Goal: Information Seeking & Learning: Learn about a topic

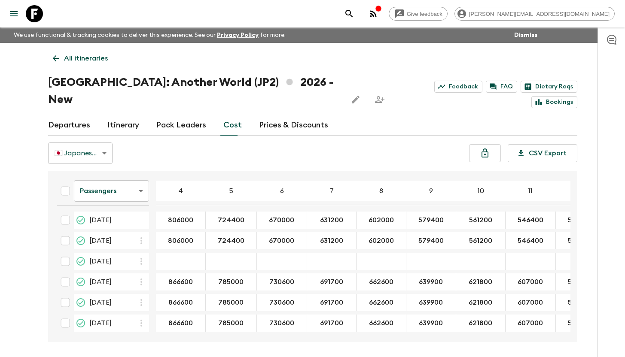
scroll to position [601, 0]
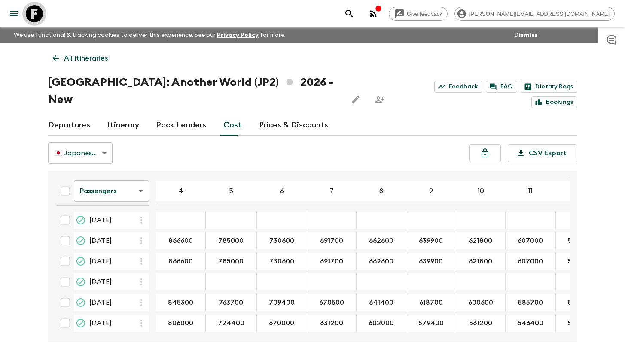
click at [31, 15] on icon at bounding box center [34, 13] width 17 height 17
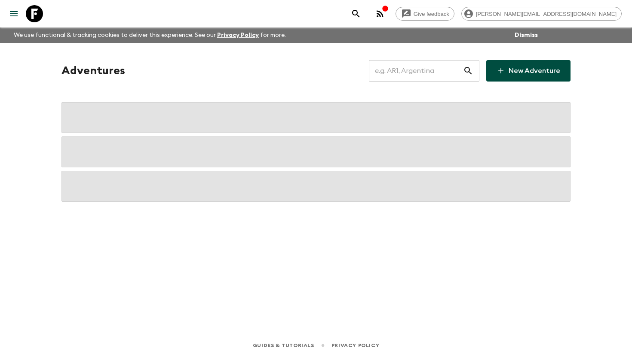
click at [412, 73] on input "text" at bounding box center [416, 71] width 94 height 24
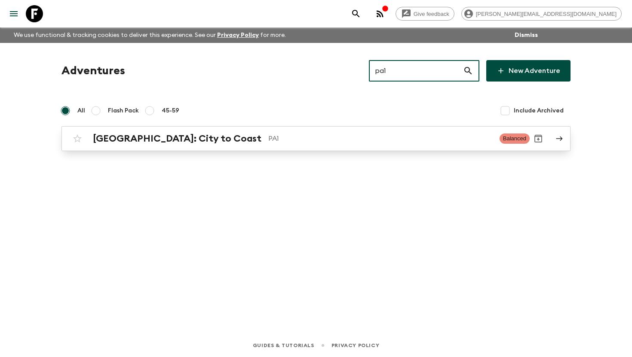
type input "pa1"
click at [268, 140] on p "PA1" at bounding box center [380, 139] width 224 height 10
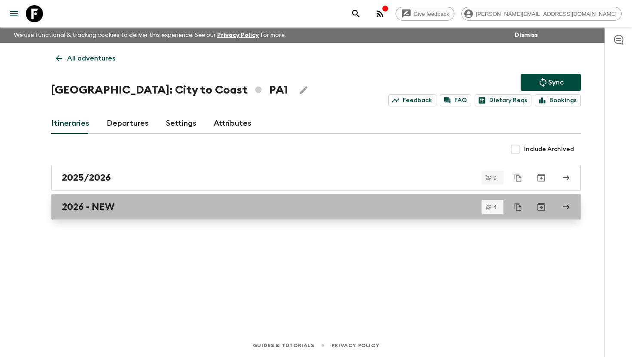
click at [116, 208] on div "2026 - NEW" at bounding box center [307, 206] width 491 height 11
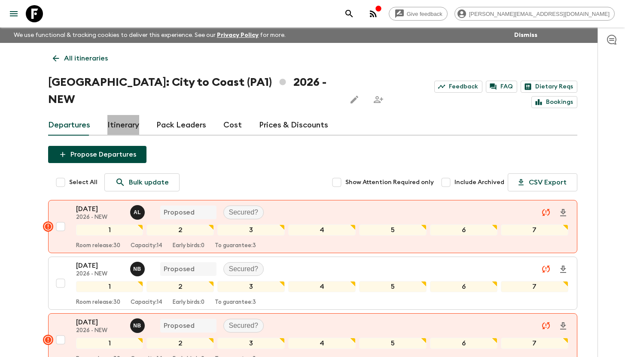
click at [113, 115] on link "Itinerary" at bounding box center [123, 125] width 32 height 21
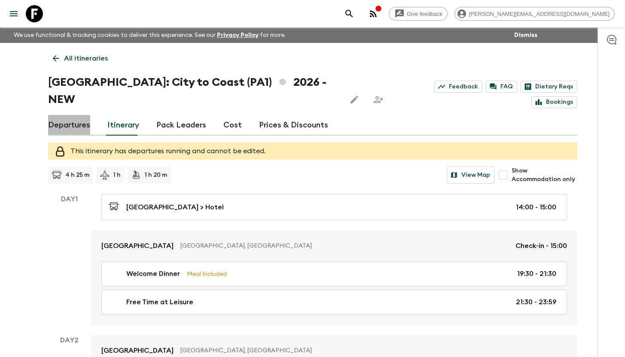
click at [67, 115] on link "Departures" at bounding box center [69, 125] width 42 height 21
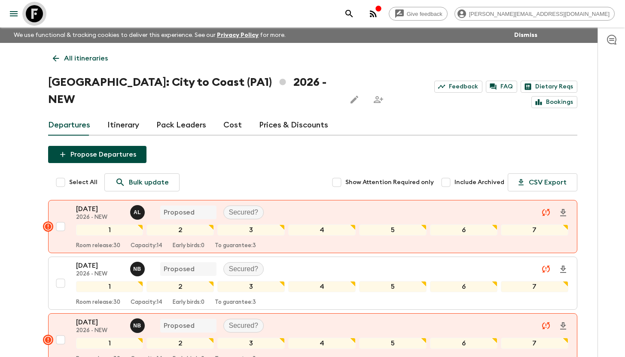
click at [30, 16] on icon at bounding box center [34, 13] width 17 height 17
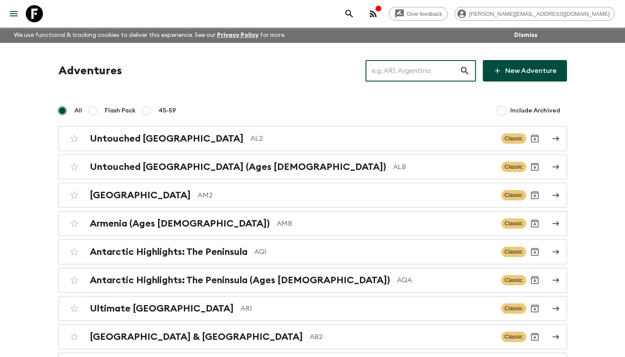
click at [424, 76] on input "text" at bounding box center [413, 71] width 94 height 24
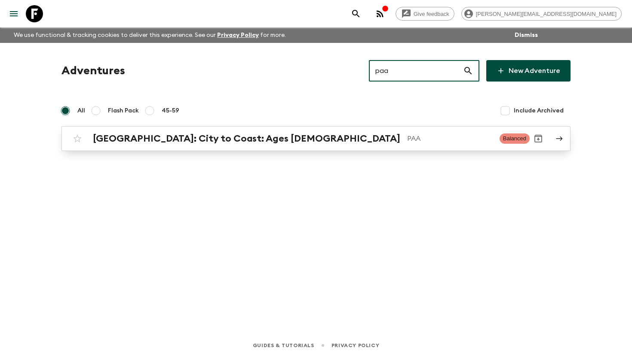
type input "paa"
click at [162, 142] on h2 "[GEOGRAPHIC_DATA]: City to Coast: Ages [DEMOGRAPHIC_DATA]" at bounding box center [246, 138] width 307 height 11
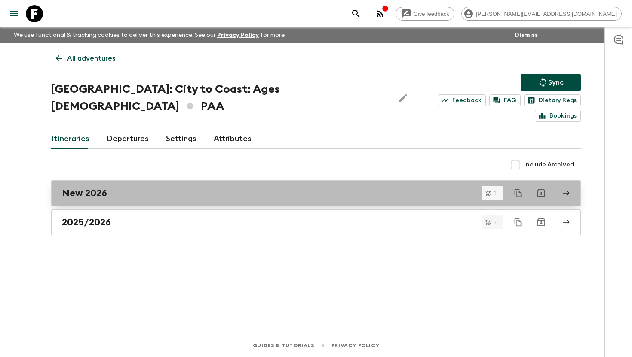
click at [129, 188] on div "New 2026" at bounding box center [307, 193] width 491 height 11
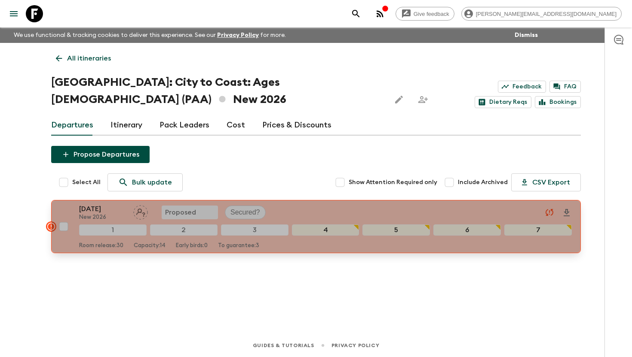
click at [87, 207] on p "[DATE]" at bounding box center [102, 209] width 47 height 10
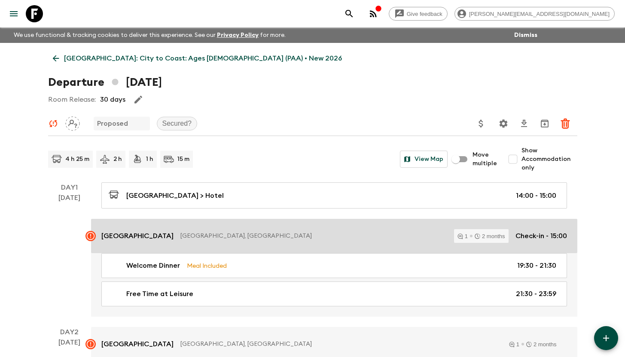
click at [168, 235] on p "[GEOGRAPHIC_DATA]" at bounding box center [137, 236] width 72 height 10
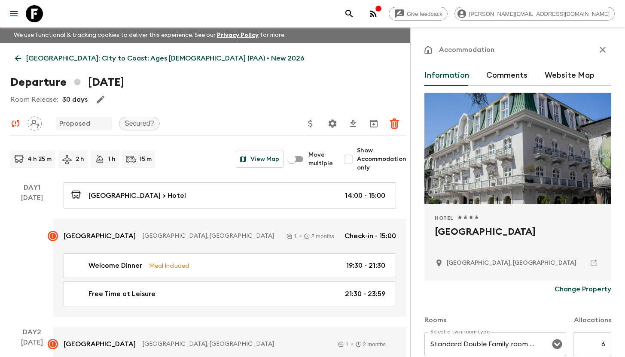
click at [598, 51] on icon "button" at bounding box center [603, 50] width 10 height 10
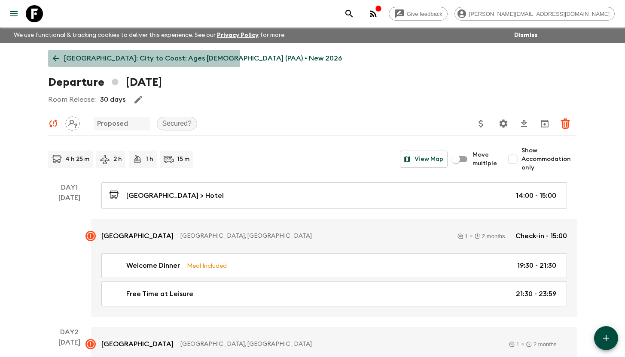
click at [51, 56] on icon at bounding box center [55, 58] width 9 height 9
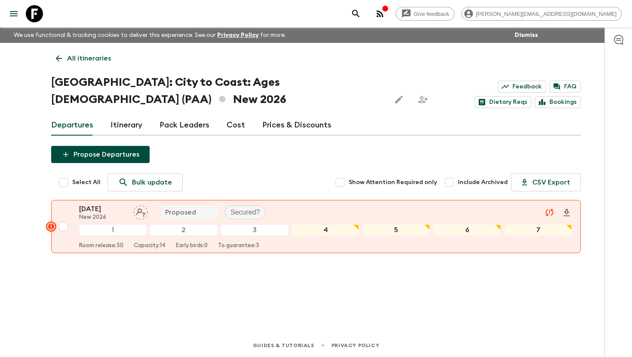
click at [128, 124] on link "Itinerary" at bounding box center [126, 125] width 32 height 21
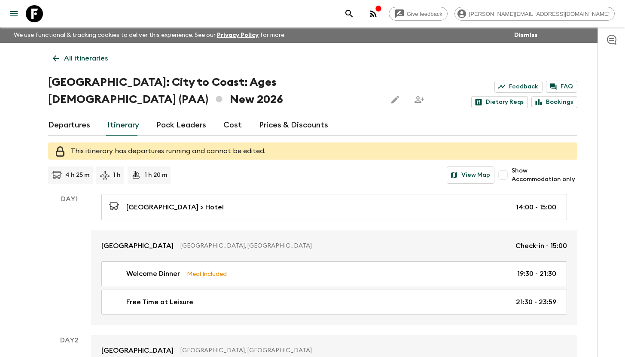
click at [68, 63] on link "All itineraries" at bounding box center [80, 58] width 64 height 17
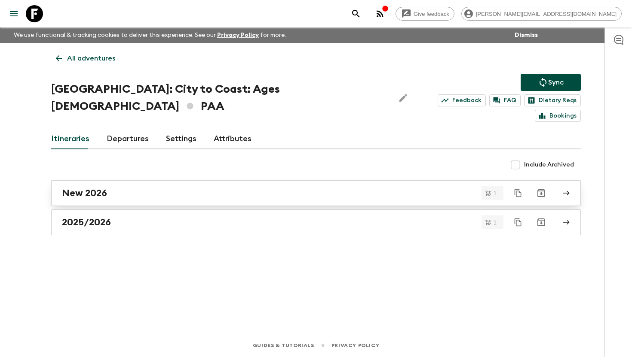
click at [101, 184] on link "New 2026" at bounding box center [315, 193] width 529 height 26
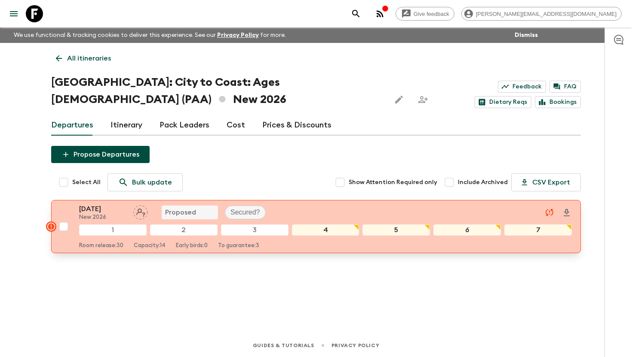
click at [86, 213] on p "[DATE]" at bounding box center [102, 209] width 47 height 10
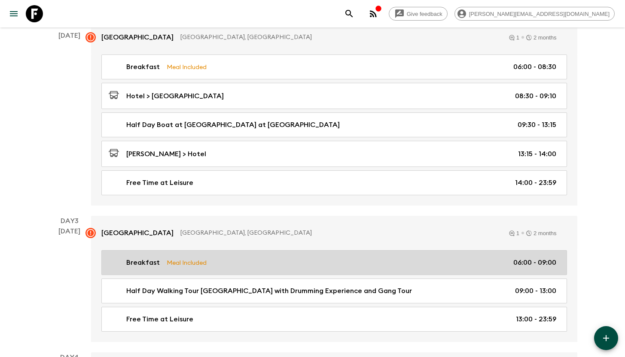
scroll to position [324, 0]
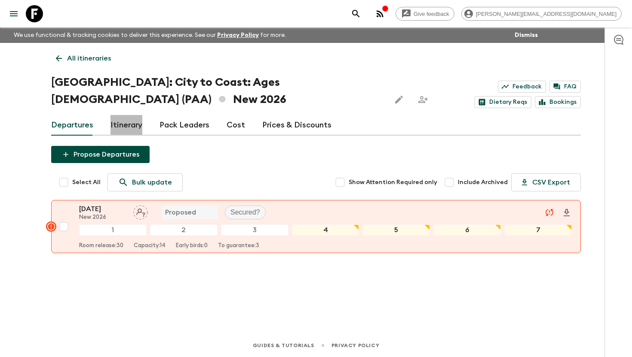
click at [129, 124] on link "Itinerary" at bounding box center [126, 125] width 32 height 21
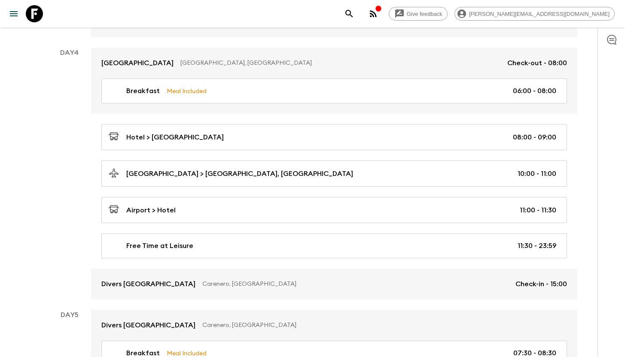
scroll to position [619, 0]
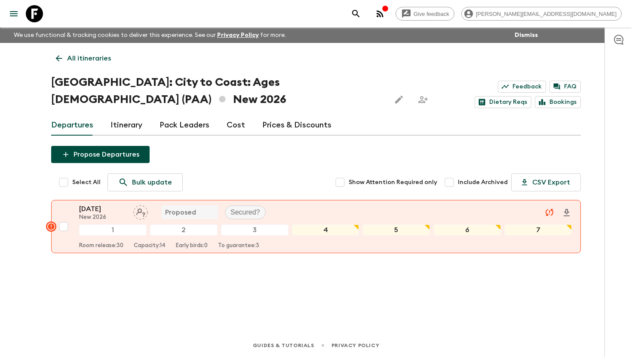
click at [246, 123] on div "Departures Itinerary Pack Leaders Cost Prices & Discounts" at bounding box center [315, 125] width 529 height 21
click at [236, 124] on link "Cost" at bounding box center [235, 125] width 18 height 21
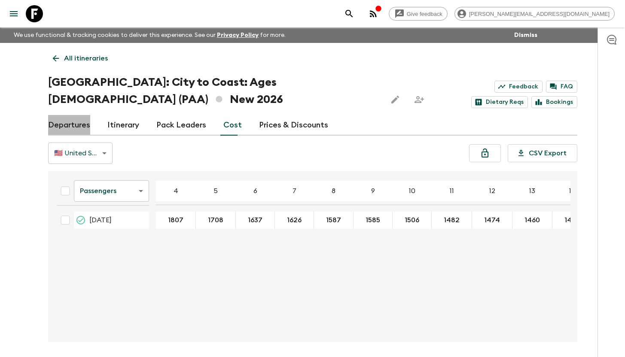
click at [71, 127] on link "Departures" at bounding box center [69, 125] width 42 height 21
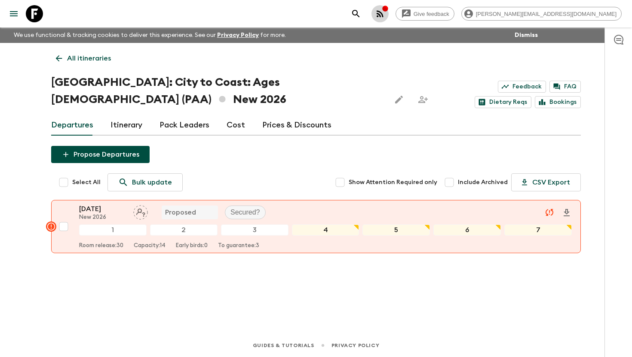
click at [385, 13] on icon "button" at bounding box center [380, 14] width 10 height 10
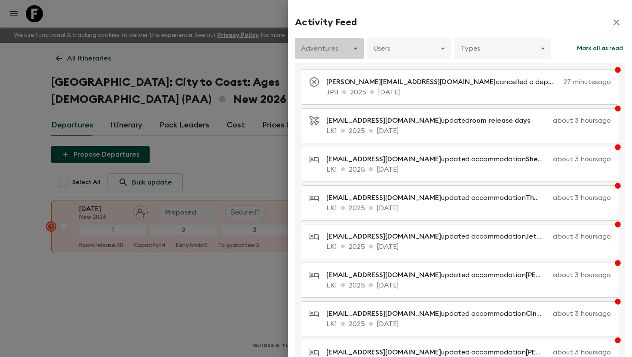
click at [345, 52] on body "Give feedback [PERSON_NAME][EMAIL_ADDRESS][DOMAIN_NAME] We use functional & tra…" at bounding box center [316, 178] width 632 height 357
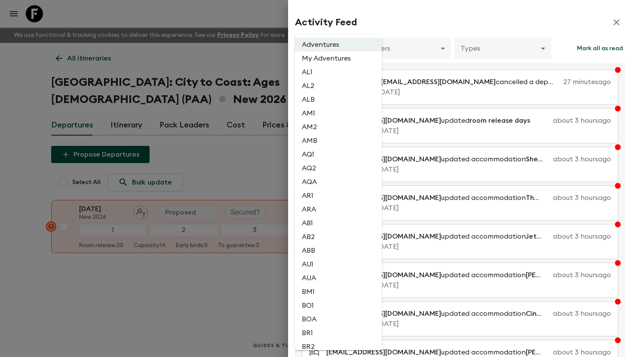
scroll to position [1611, 0]
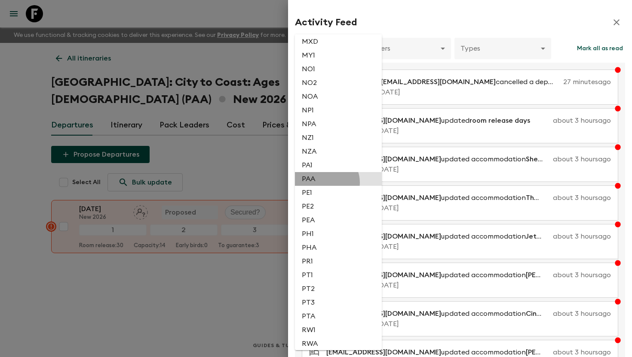
click at [326, 186] on li "PAA" at bounding box center [338, 179] width 87 height 14
type input "57ad6e00-8087-47a5-a3a3-aa727d8f7b71"
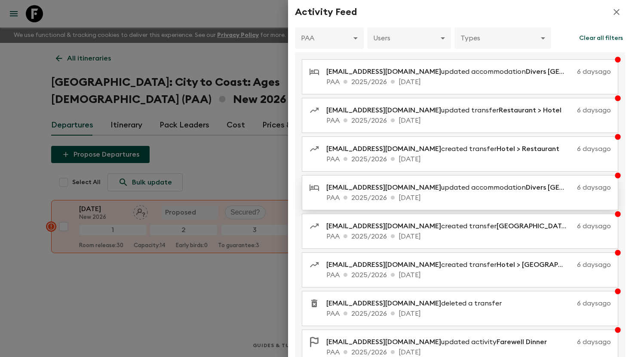
scroll to position [0, 0]
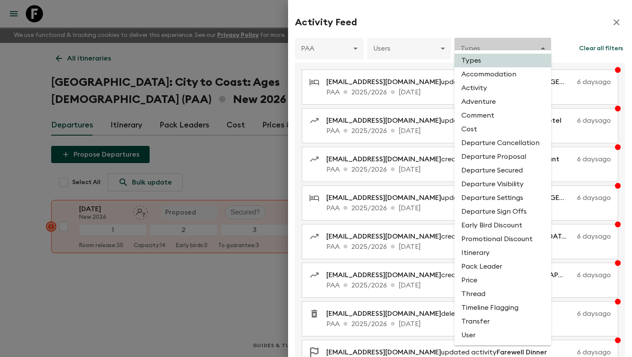
click at [465, 50] on body "Give feedback [PERSON_NAME][EMAIL_ADDRESS][DOMAIN_NAME] We use functional & tra…" at bounding box center [316, 178] width 632 height 357
click at [482, 133] on li "Cost" at bounding box center [502, 129] width 97 height 14
type input "COST"
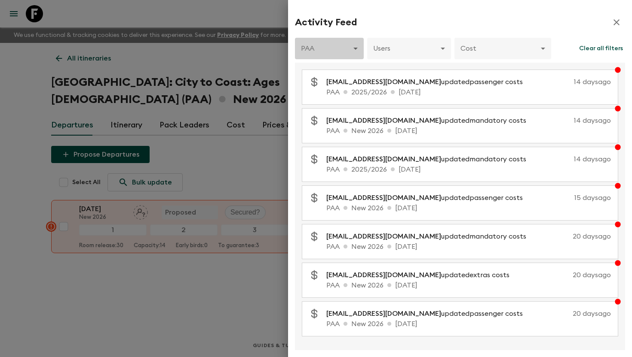
click at [336, 44] on body "Give feedback [PERSON_NAME][EMAIL_ADDRESS][DOMAIN_NAME] We use functional & tra…" at bounding box center [316, 178] width 632 height 357
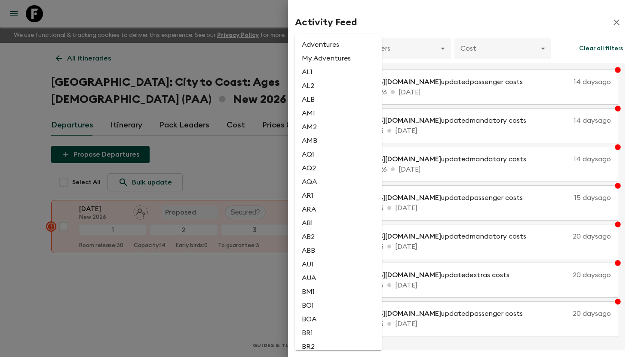
scroll to position [1626, 0]
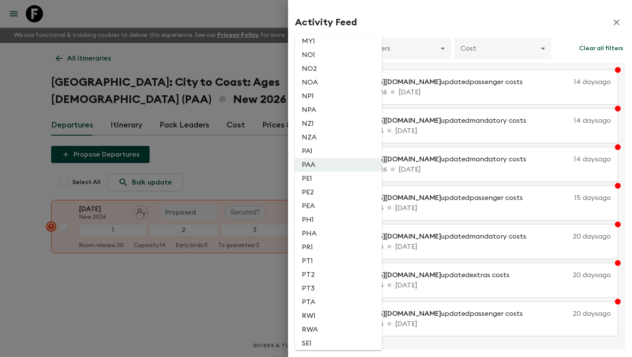
click at [320, 158] on li "PA1" at bounding box center [338, 151] width 87 height 14
type input "0c9c91fd-478a-416c-a92d-ea9615f3f05f"
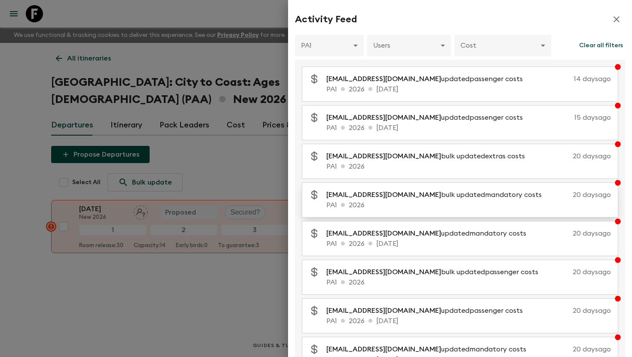
scroll to position [3, 0]
click at [40, 18] on div at bounding box center [316, 178] width 632 height 357
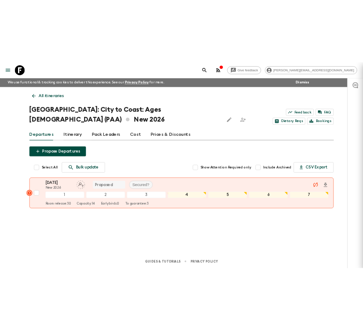
scroll to position [0, 0]
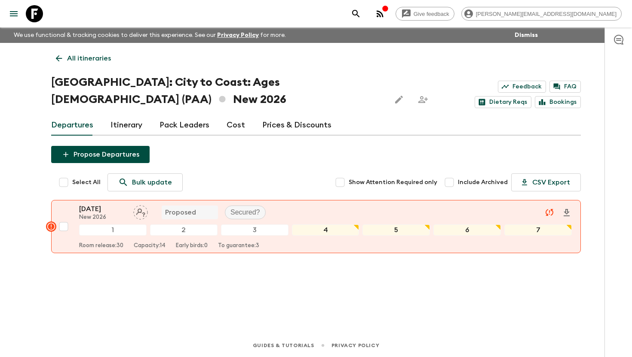
click at [38, 15] on icon at bounding box center [34, 13] width 17 height 17
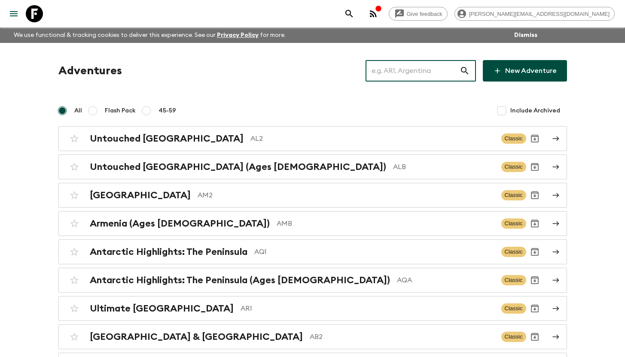
click at [425, 74] on input "text" at bounding box center [413, 71] width 94 height 24
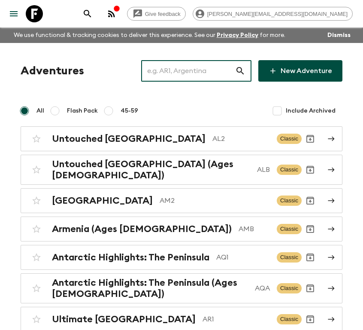
click at [192, 73] on input "text" at bounding box center [188, 71] width 94 height 24
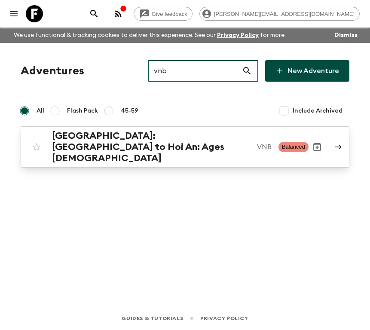
type input "vnb"
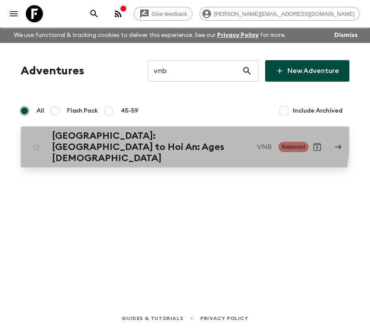
click at [164, 136] on h2 "[GEOGRAPHIC_DATA]: [GEOGRAPHIC_DATA] to Hoi An: Ages [DEMOGRAPHIC_DATA]" at bounding box center [151, 147] width 198 height 34
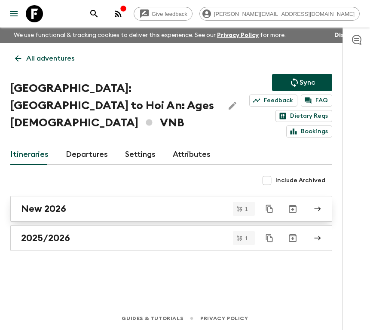
click at [79, 203] on div "New 2026" at bounding box center [163, 208] width 284 height 11
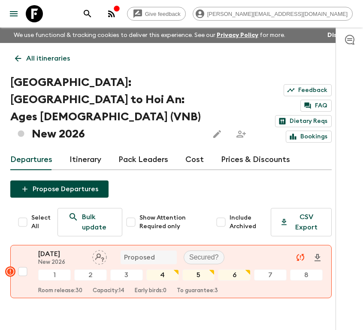
click at [32, 18] on icon at bounding box center [34, 13] width 17 height 17
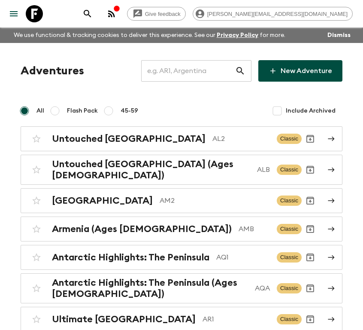
click at [174, 71] on input "text" at bounding box center [188, 71] width 94 height 24
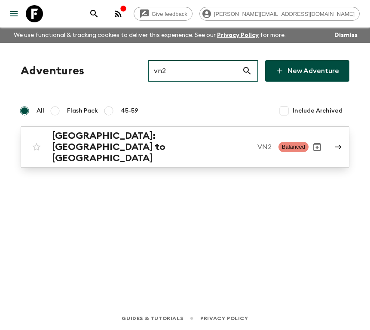
type input "vn2"
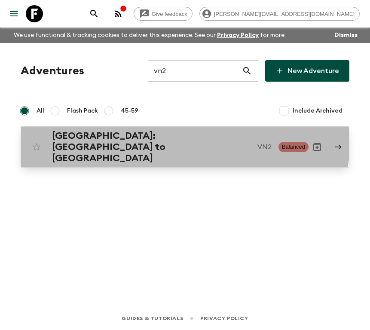
click at [128, 139] on h2 "[GEOGRAPHIC_DATA]: [GEOGRAPHIC_DATA] to [GEOGRAPHIC_DATA]" at bounding box center [151, 147] width 198 height 34
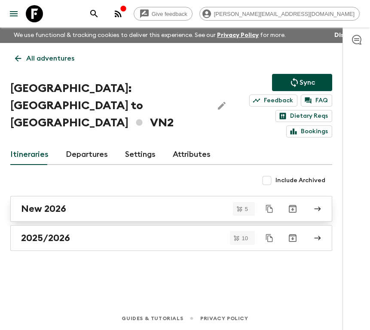
click at [80, 203] on div "New 2026" at bounding box center [163, 208] width 284 height 11
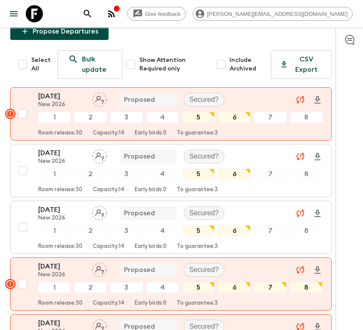
scroll to position [178, 0]
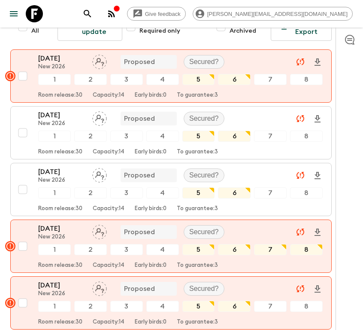
click at [34, 10] on icon at bounding box center [34, 13] width 17 height 17
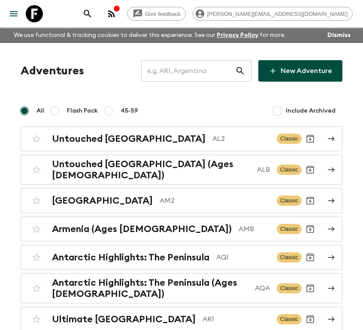
click at [186, 74] on input "text" at bounding box center [188, 71] width 94 height 24
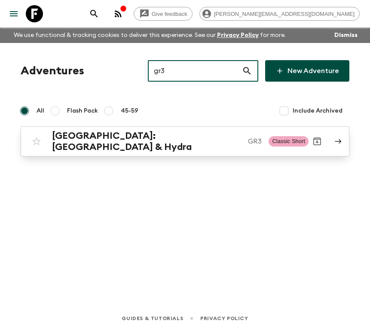
type input "gr3"
click at [144, 138] on h2 "[GEOGRAPHIC_DATA]: [GEOGRAPHIC_DATA] & Hydra" at bounding box center [146, 141] width 189 height 22
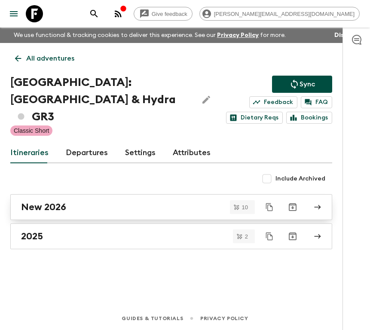
click at [63, 201] on h2 "New 2026" at bounding box center [43, 206] width 45 height 11
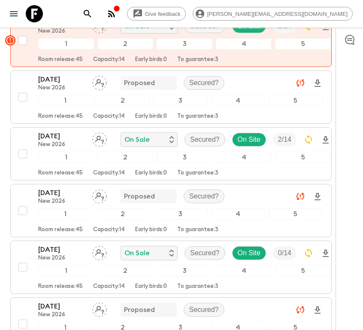
scroll to position [478, 0]
